Goal: Task Accomplishment & Management: Manage account settings

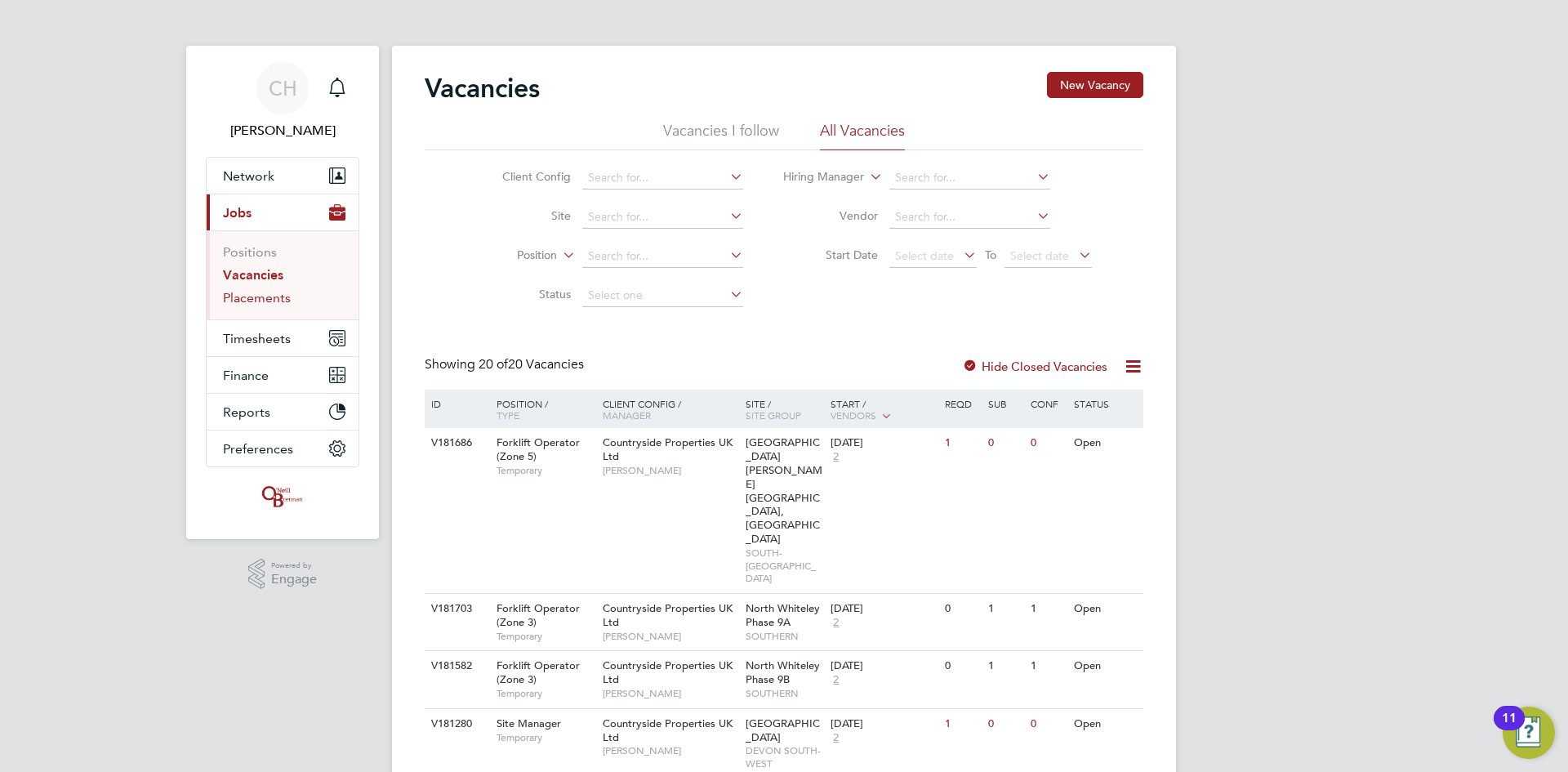
click at [262, 299] on link "Placements" at bounding box center [257, 297] width 68 height 16
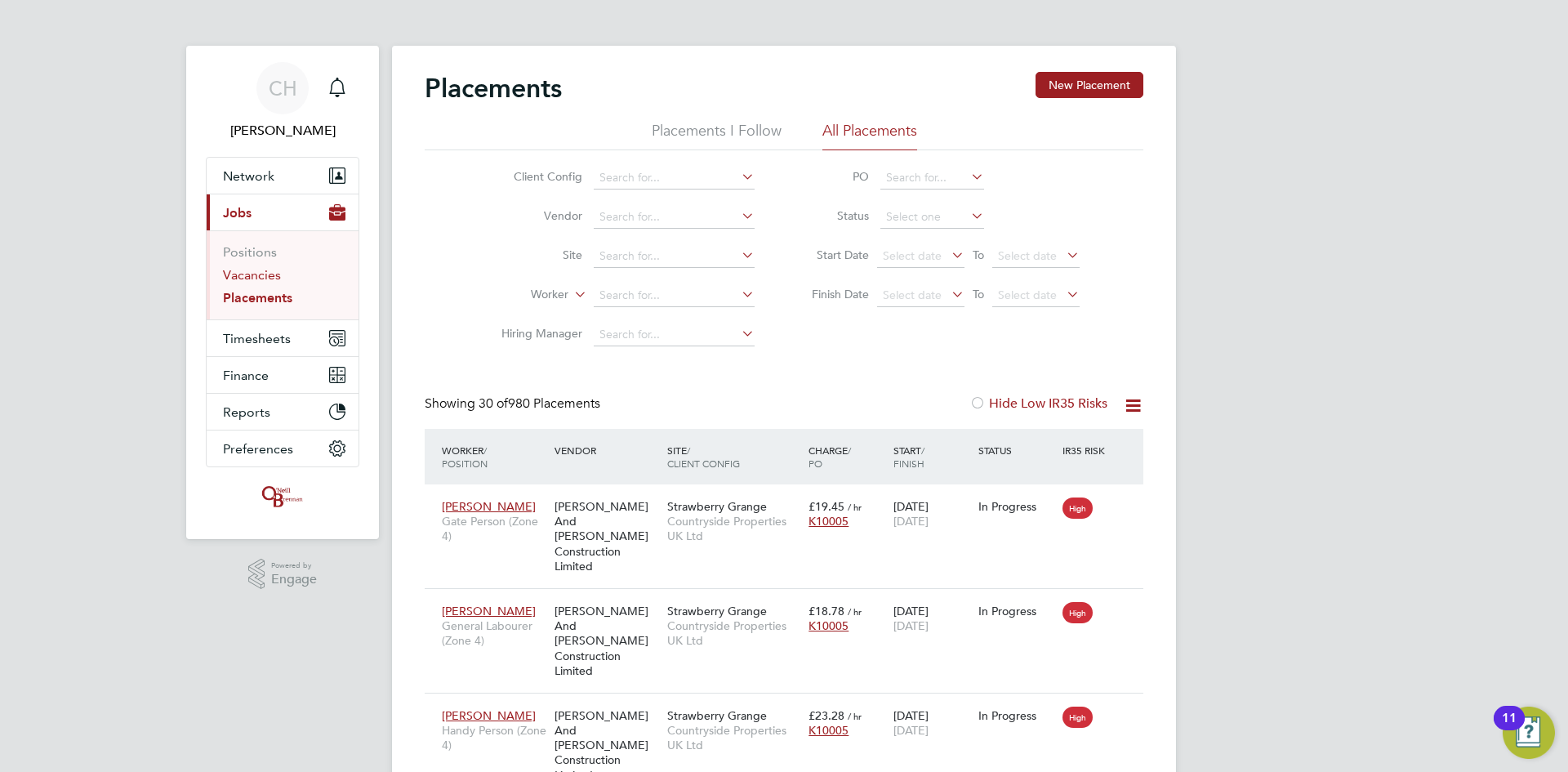
click at [253, 272] on link "Vacancies" at bounding box center [252, 274] width 58 height 16
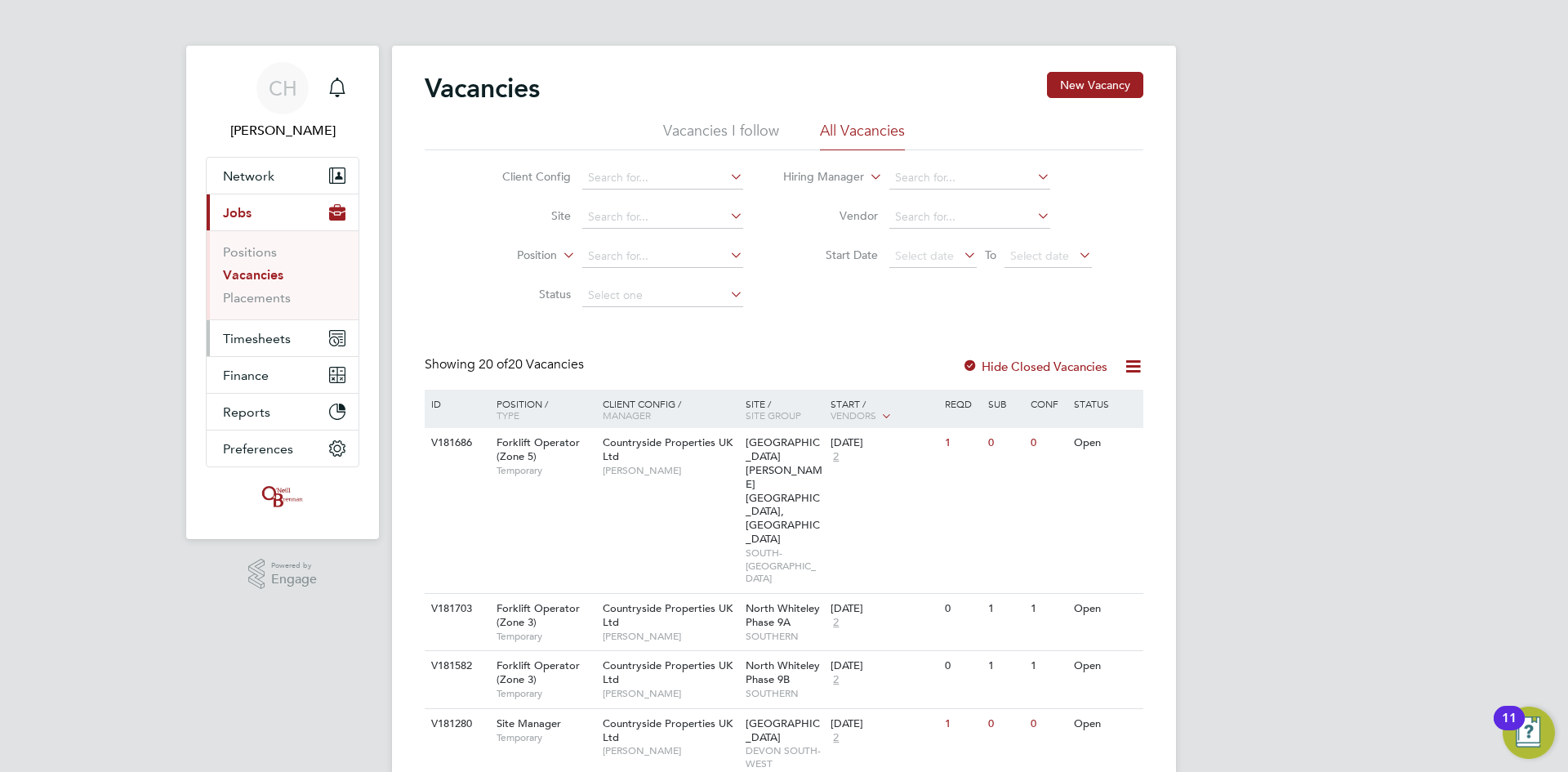
click at [257, 334] on span "Timesheets" at bounding box center [257, 338] width 68 height 16
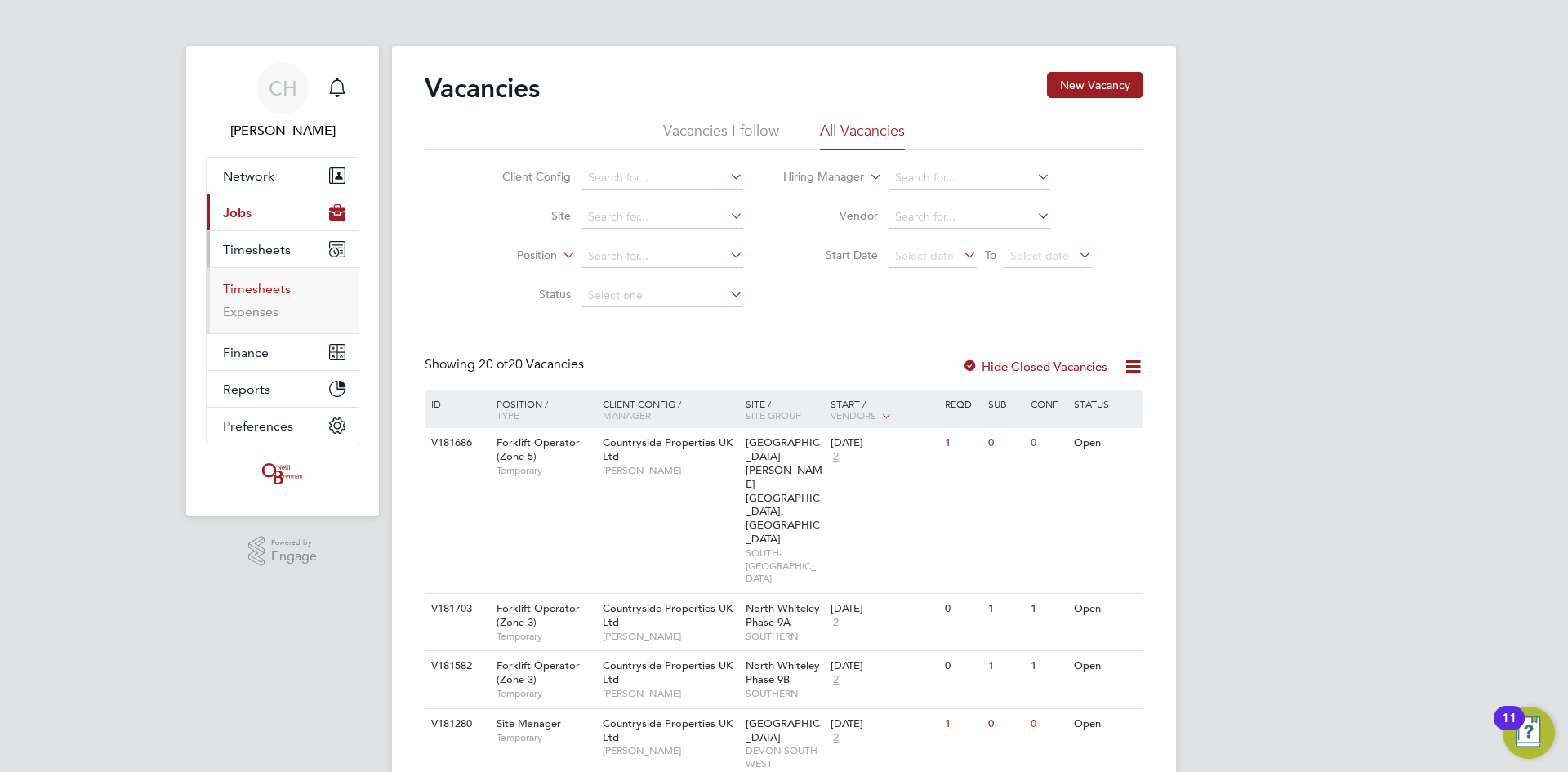
click at [248, 283] on link "Timesheets" at bounding box center [257, 288] width 68 height 16
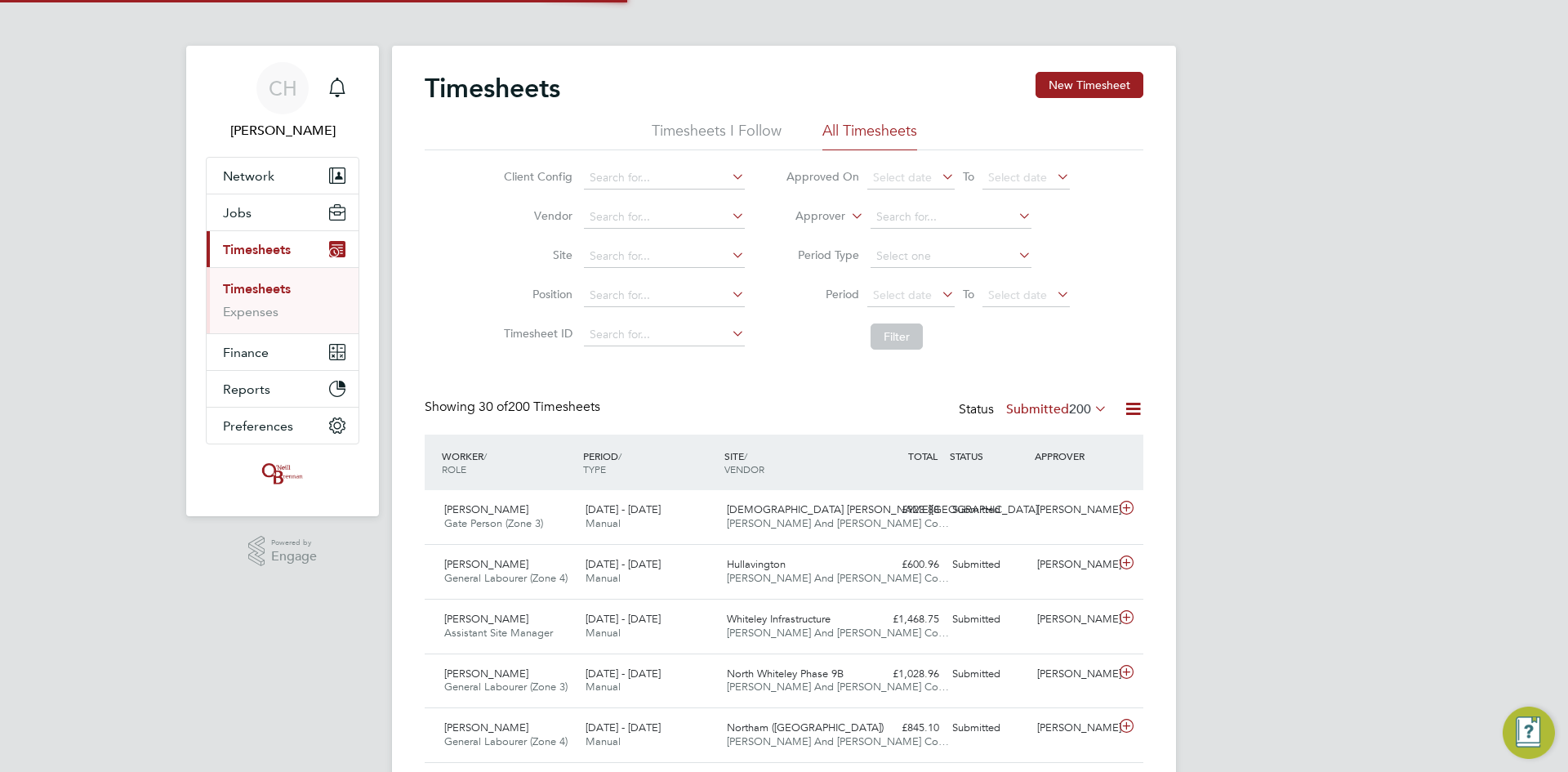
scroll to position [42, 142]
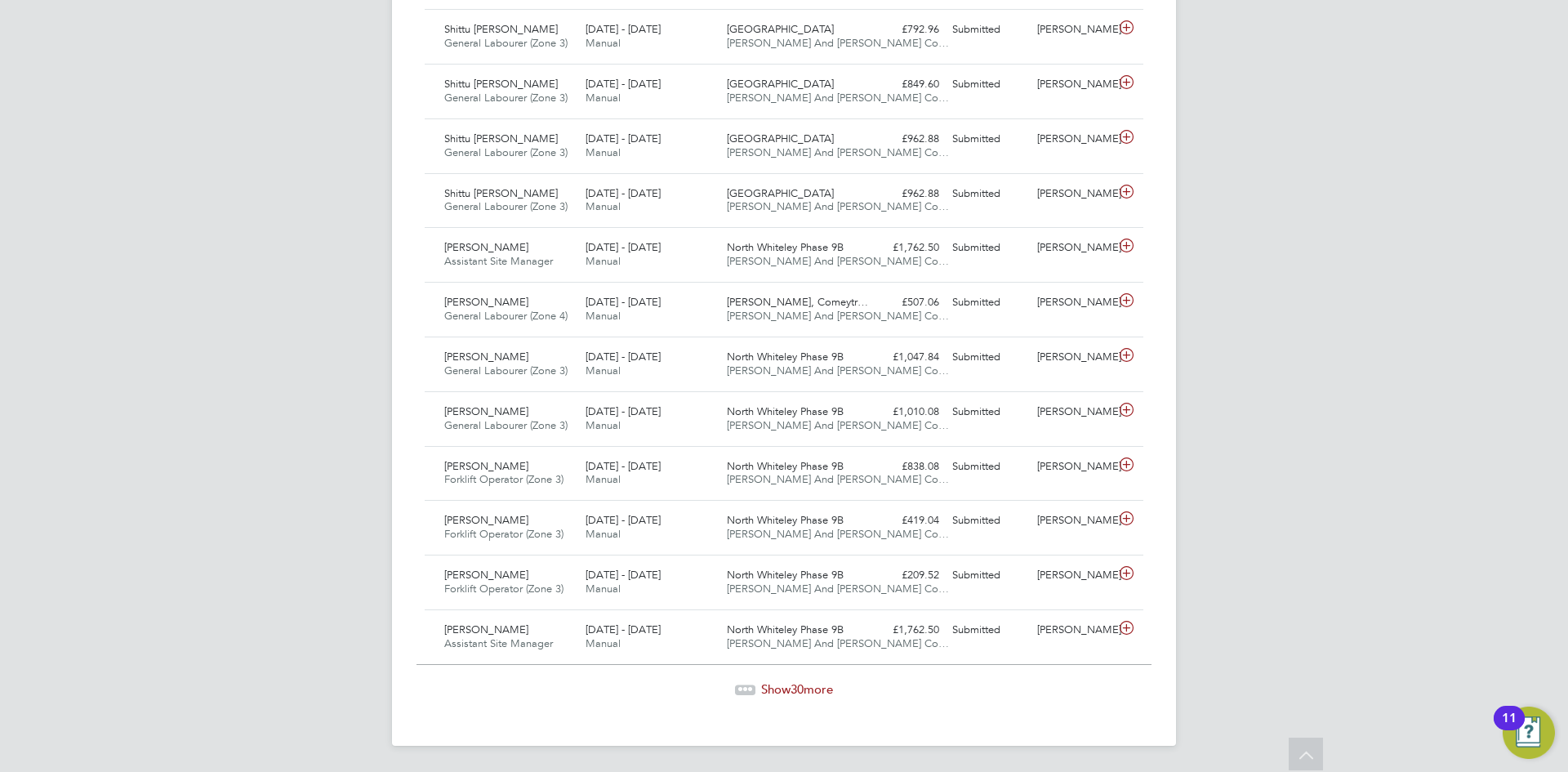
click at [787, 689] on span "Show 30 more" at bounding box center [797, 689] width 72 height 16
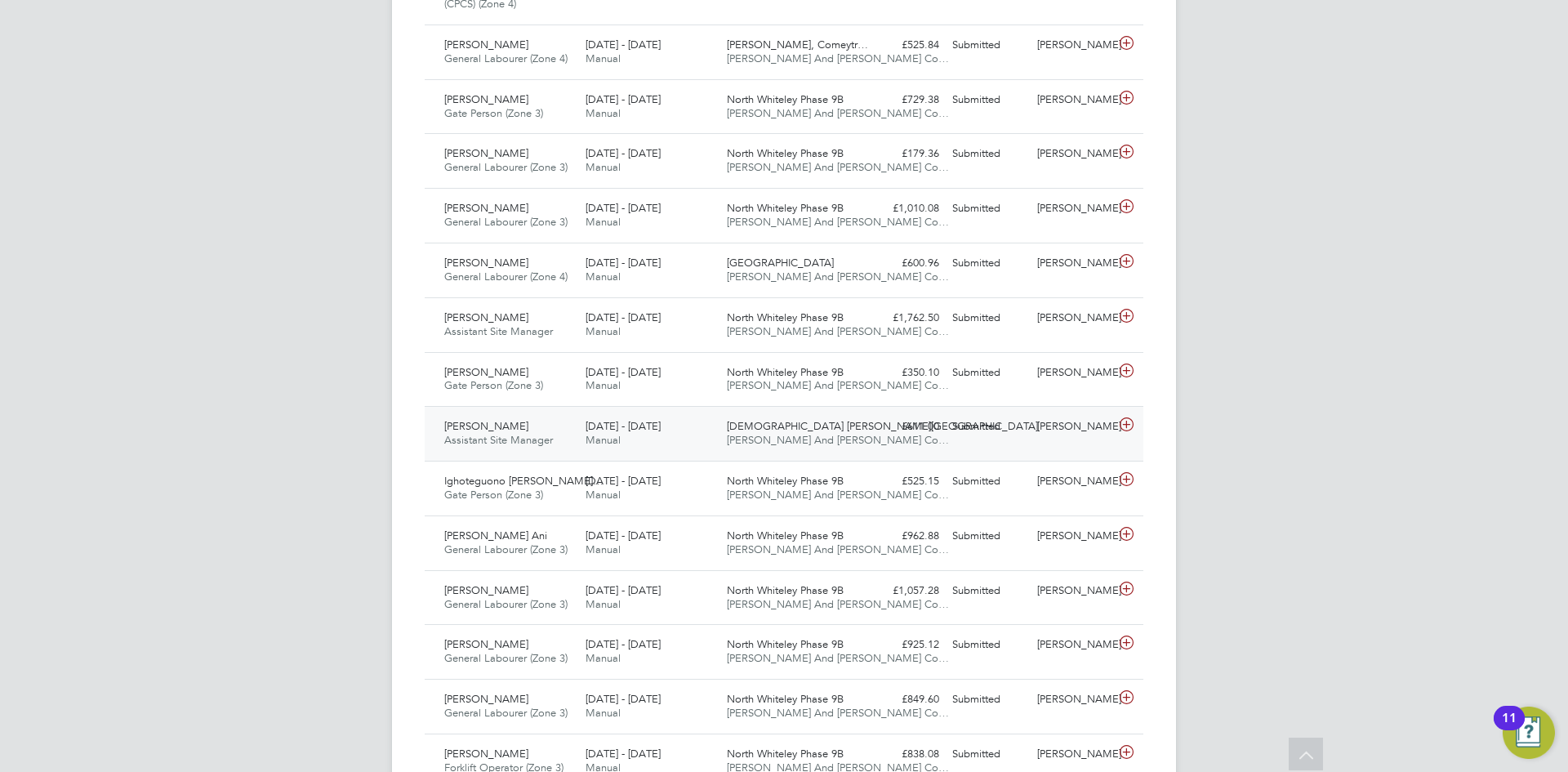
click at [864, 436] on div "£611.00 Submitted" at bounding box center [904, 426] width 85 height 27
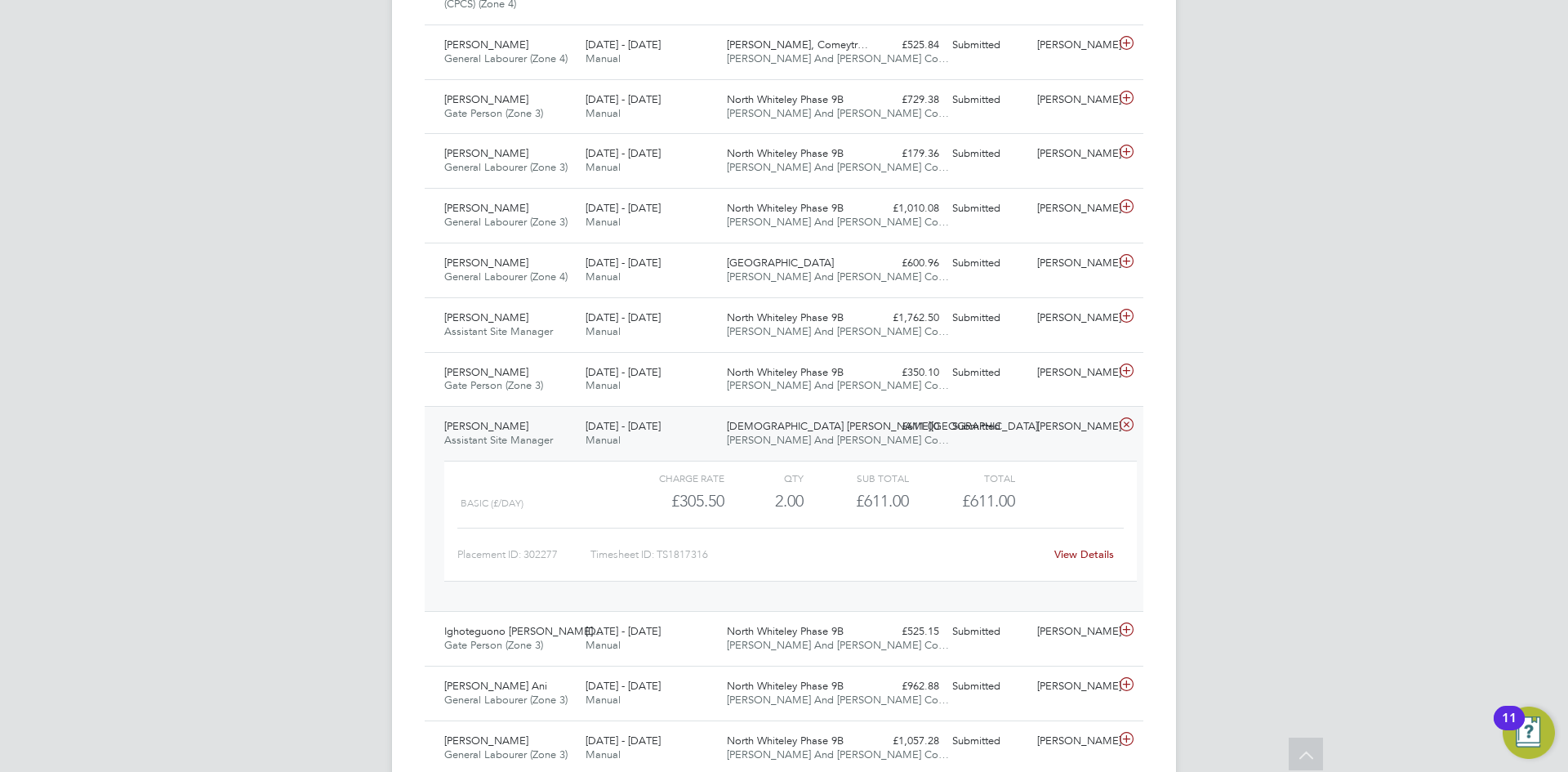
click at [1070, 552] on link "View Details" at bounding box center [1083, 553] width 59 height 14
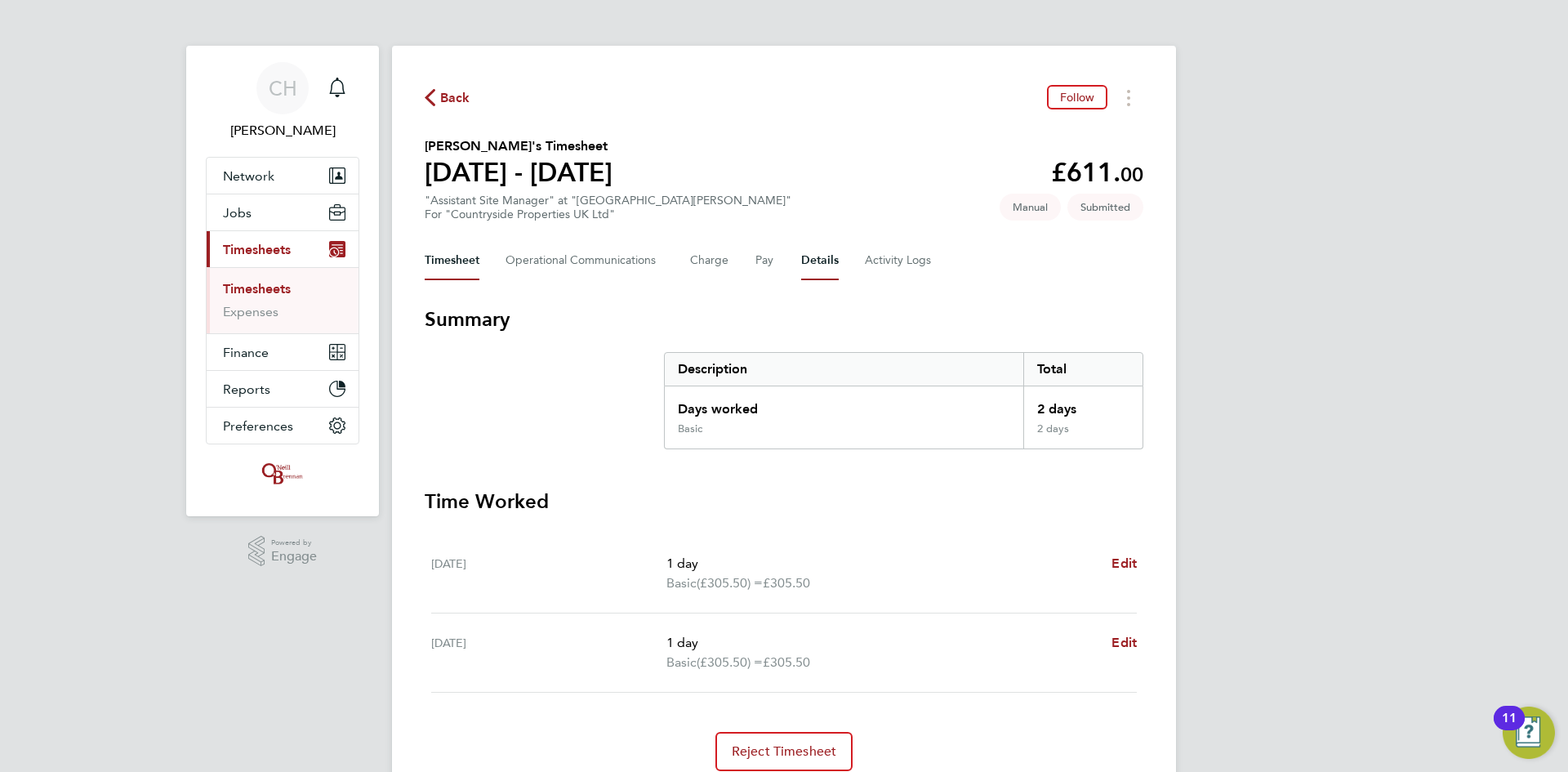
click at [803, 264] on button "Details" at bounding box center [819, 260] width 38 height 39
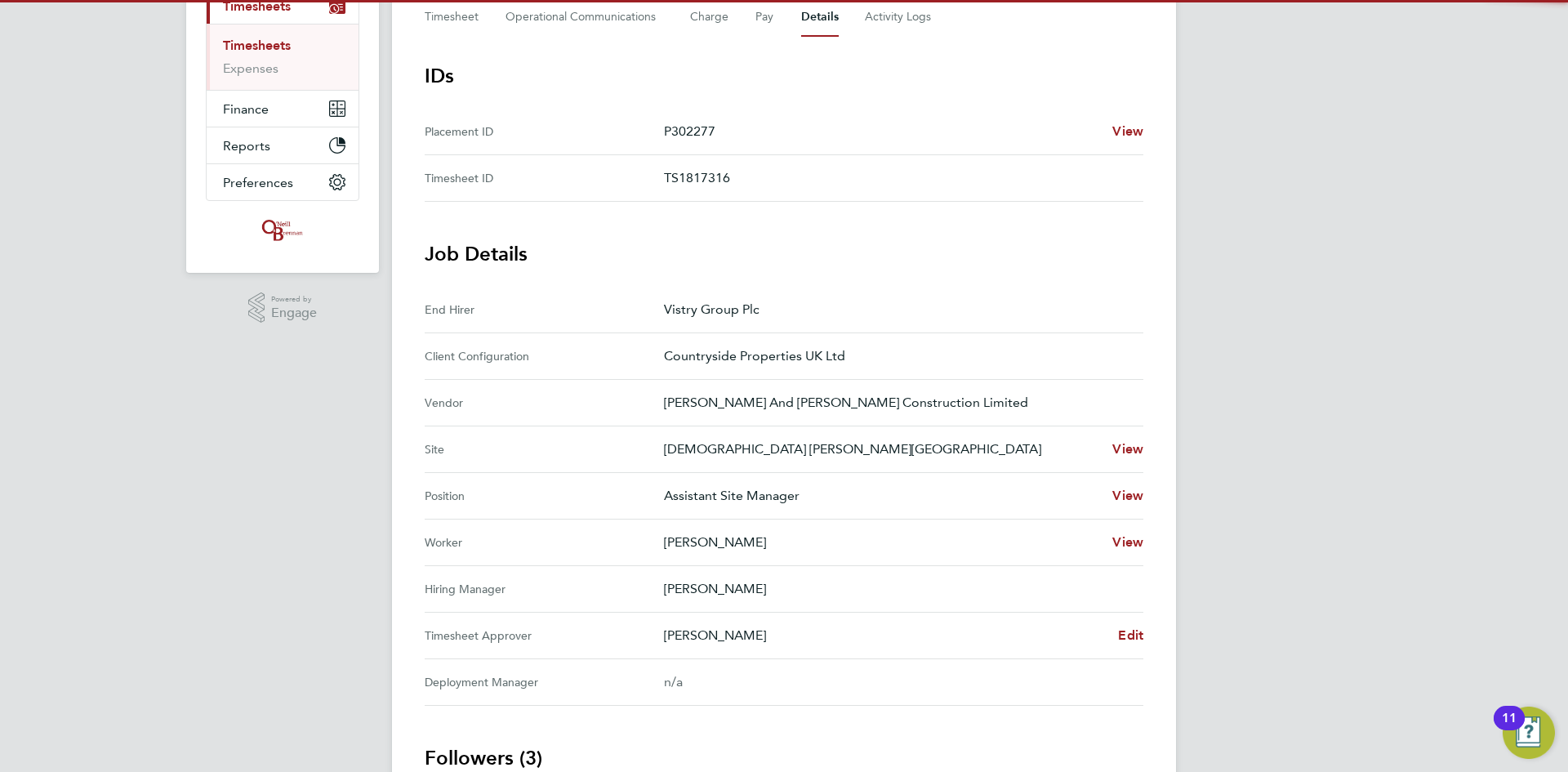
scroll to position [409, 0]
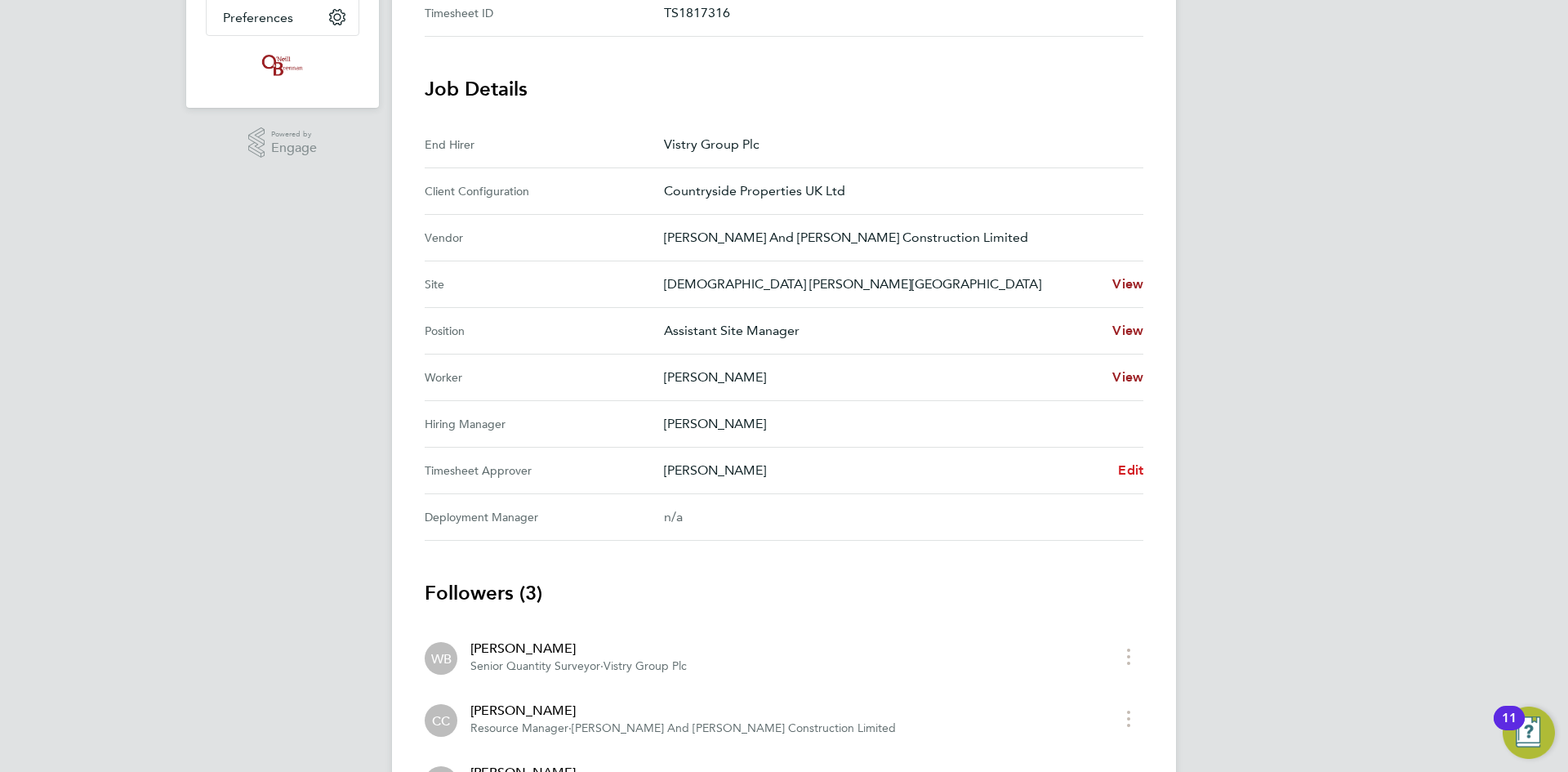
click at [1128, 469] on span "Edit" at bounding box center [1130, 470] width 25 height 16
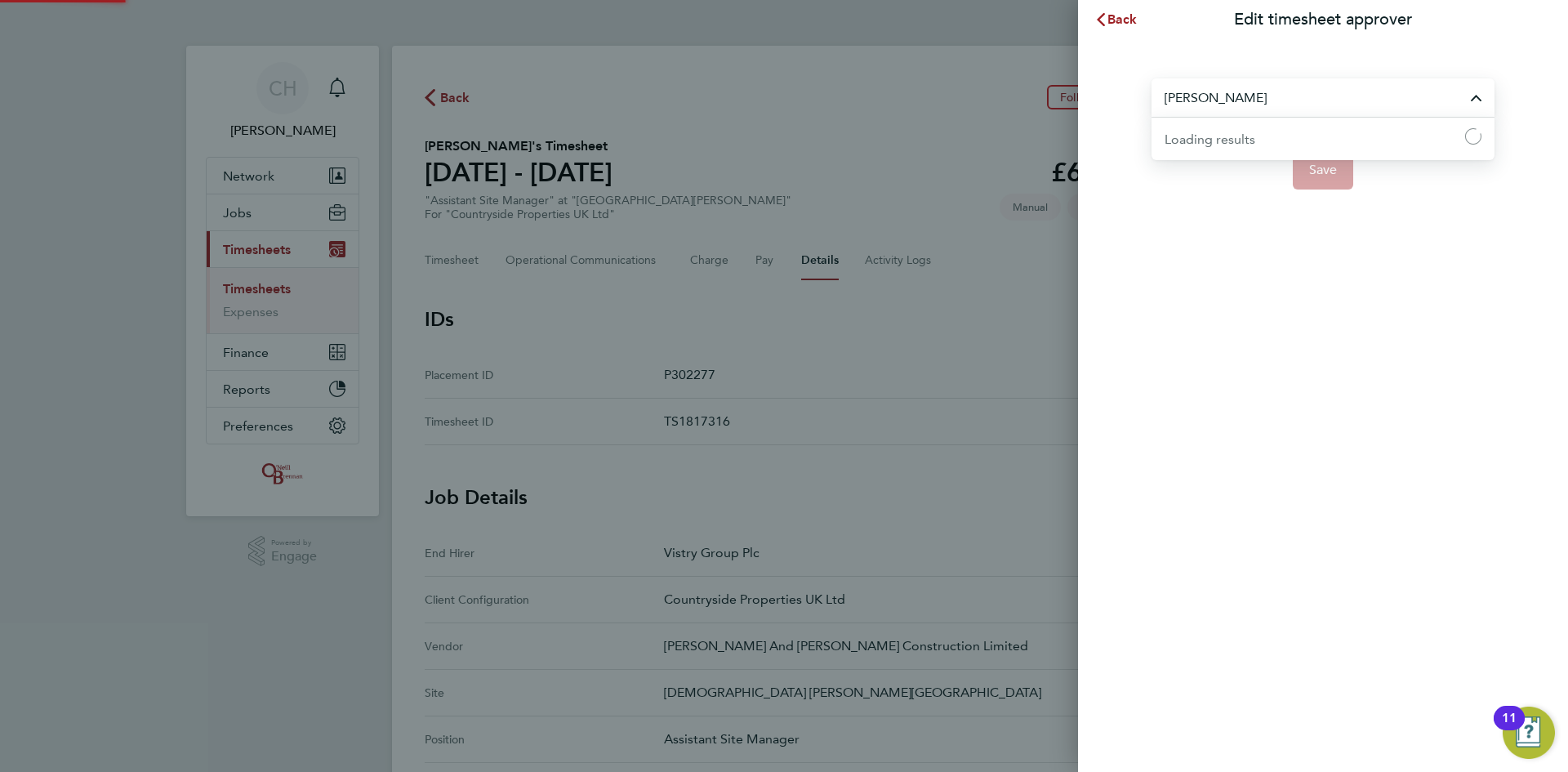
click at [1294, 99] on input "[PERSON_NAME]" at bounding box center [1322, 97] width 343 height 38
type input "[PERSON_NAME]"
click at [1115, 26] on span "Back" at bounding box center [1122, 19] width 31 height 16
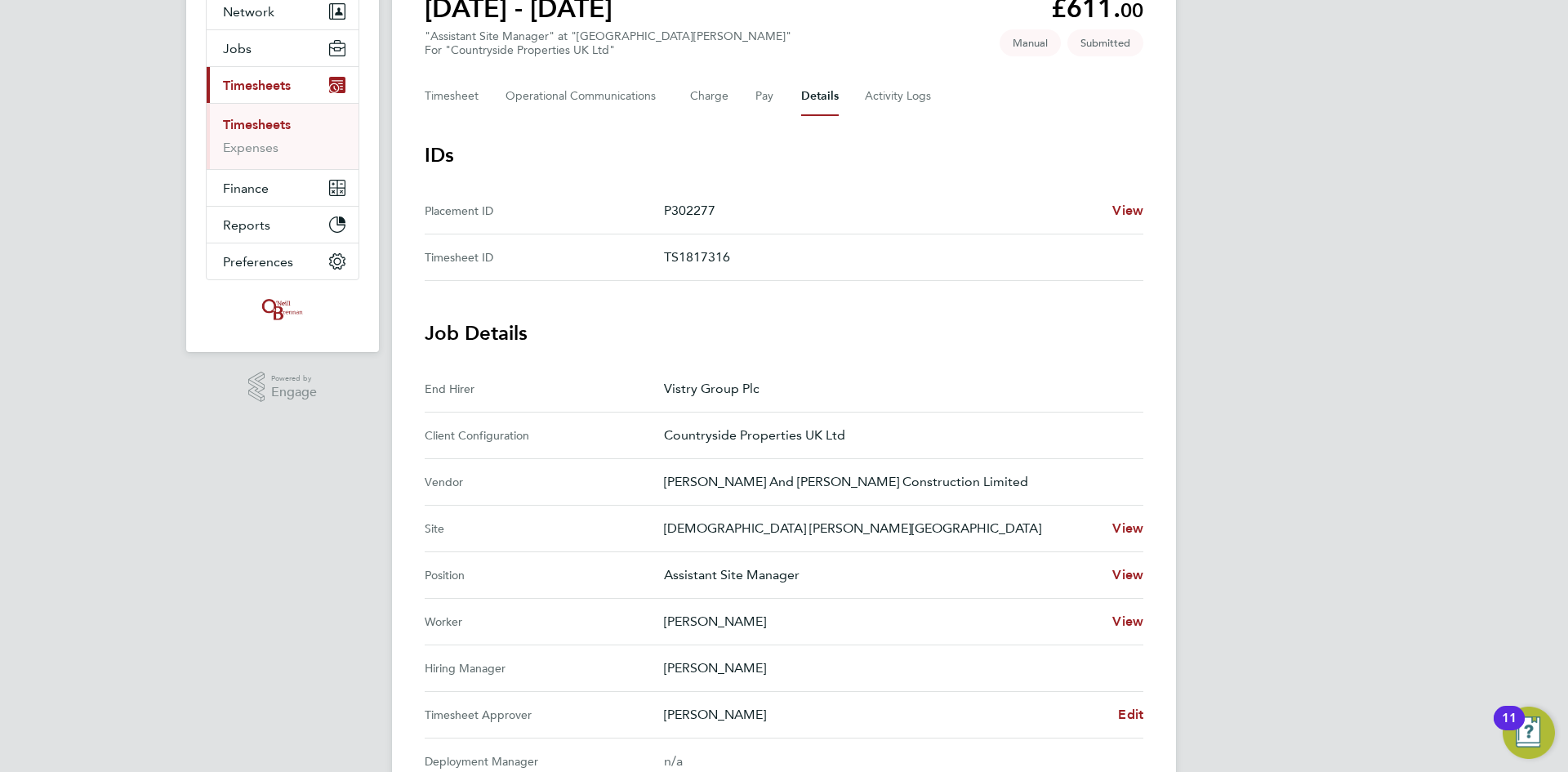
scroll to position [326, 0]
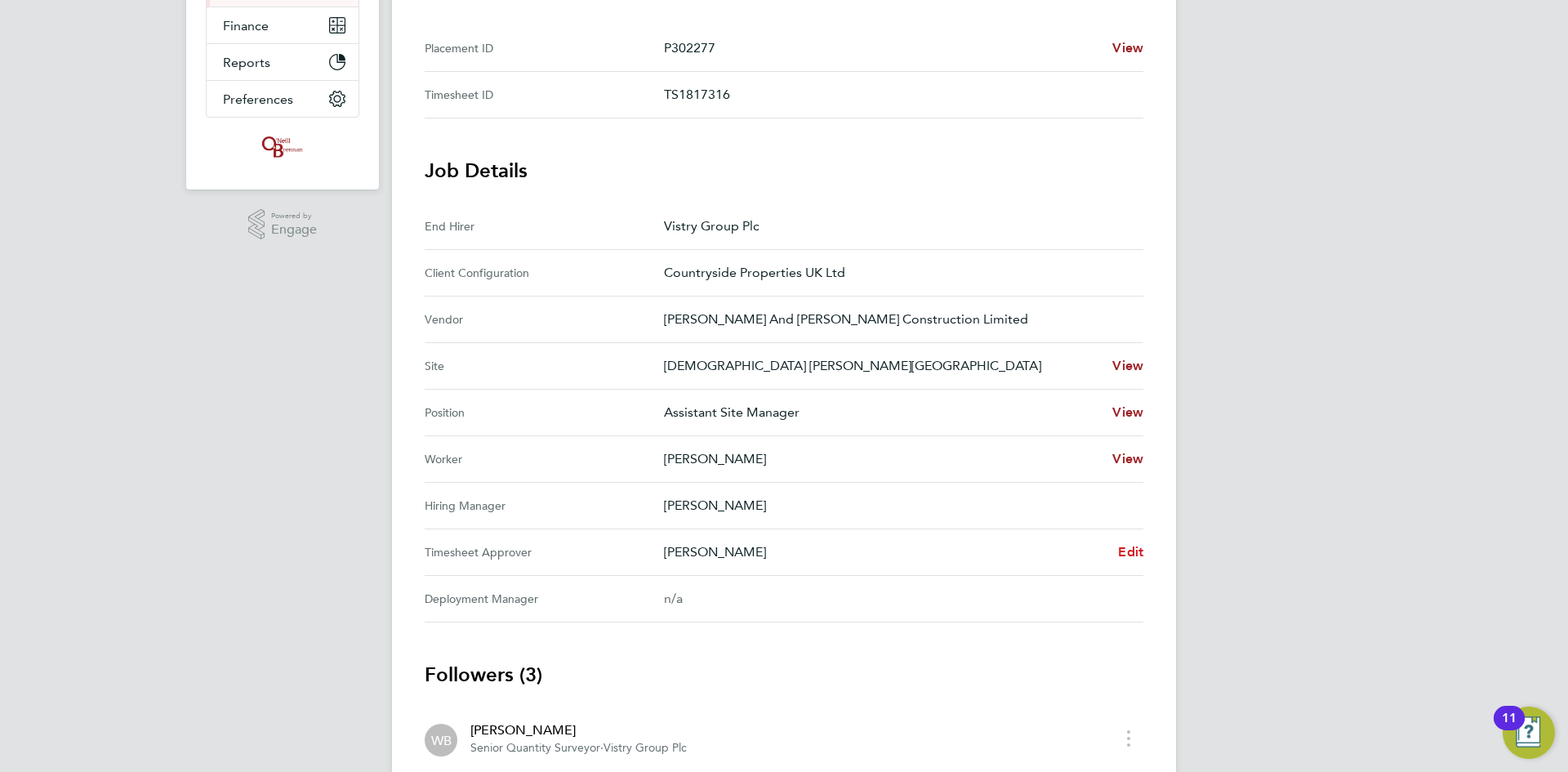
click at [1130, 552] on span "Edit" at bounding box center [1130, 551] width 25 height 16
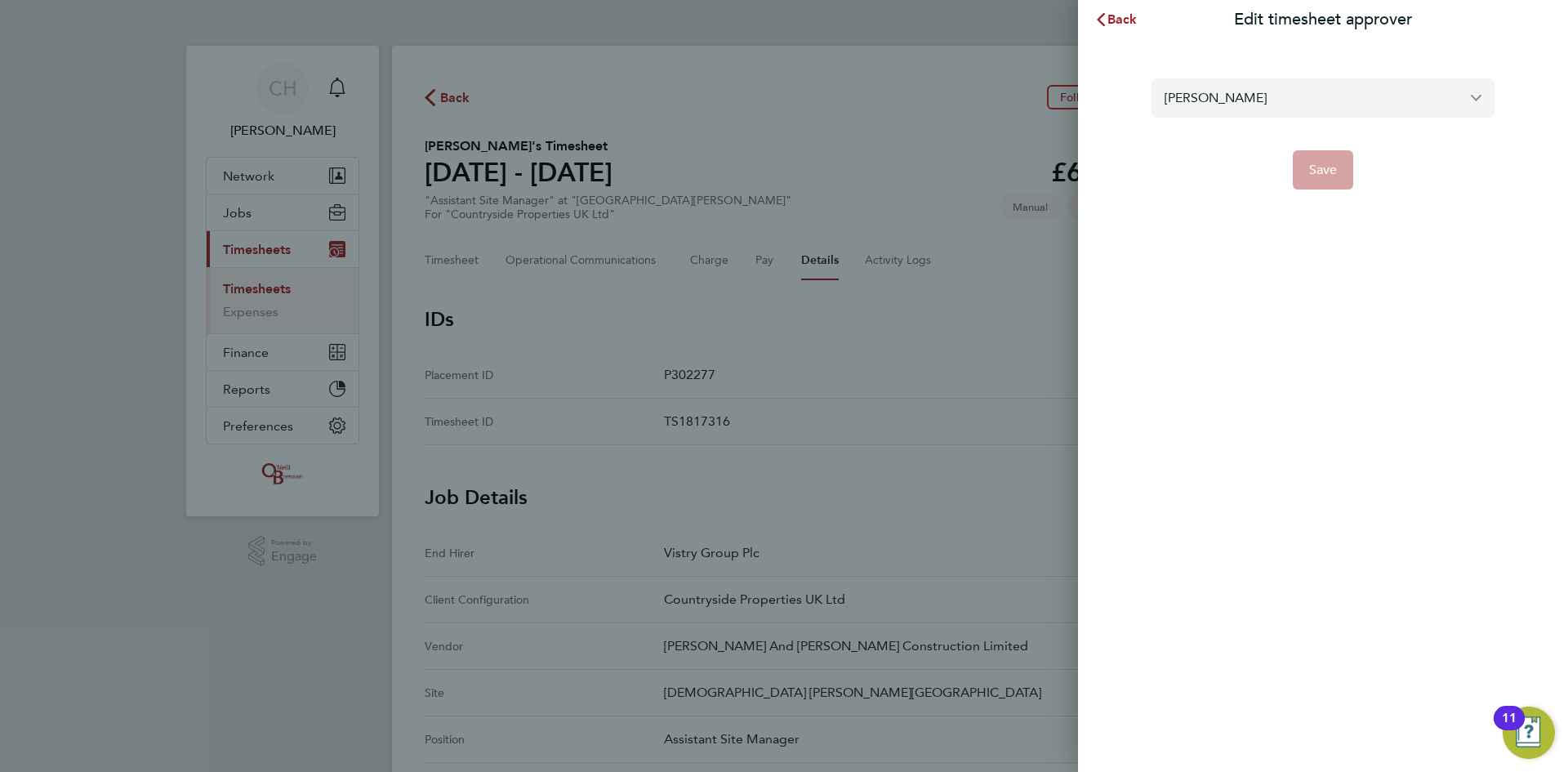
click at [1486, 103] on input "[PERSON_NAME]" at bounding box center [1322, 97] width 343 height 38
type input "will be"
click at [1114, 10] on button "Back" at bounding box center [1116, 19] width 76 height 32
